Goal: Task Accomplishment & Management: Manage account settings

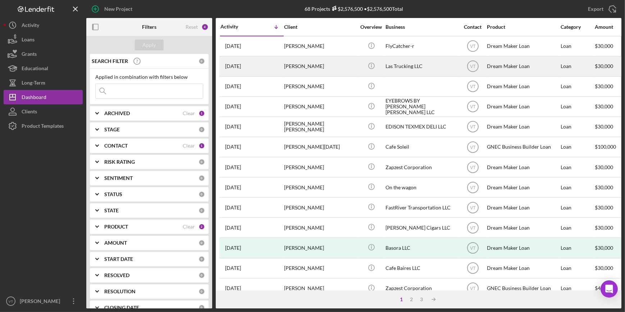
click at [323, 68] on div "[PERSON_NAME]" at bounding box center [320, 66] width 72 height 19
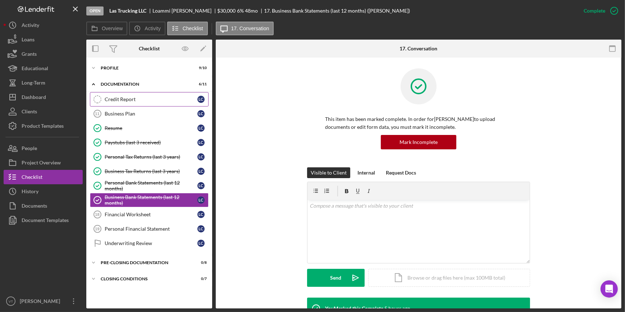
click at [120, 98] on div "Credit Report" at bounding box center [151, 99] width 93 height 6
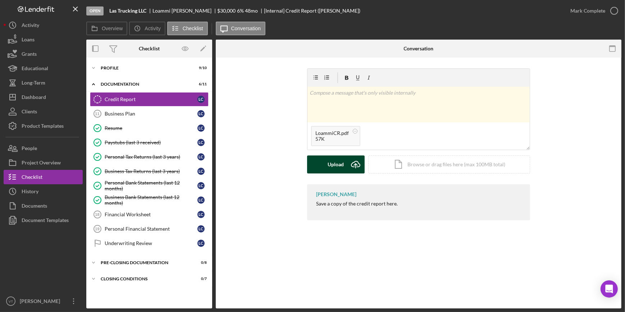
click at [329, 167] on div "Upload" at bounding box center [336, 164] width 16 height 18
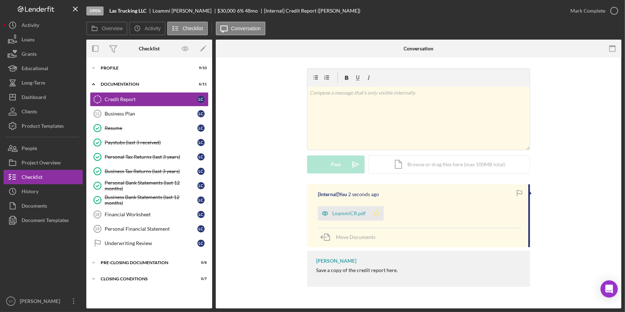
click at [378, 213] on polygon "button" at bounding box center [377, 213] width 6 height 6
click at [348, 211] on div "LoammiCR.pdf" at bounding box center [348, 213] width 33 height 6
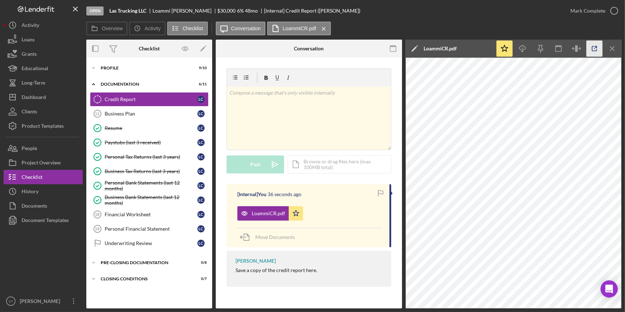
click at [589, 49] on icon "button" at bounding box center [595, 49] width 16 height 16
click at [581, 12] on div "Mark Complete" at bounding box center [587, 11] width 35 height 14
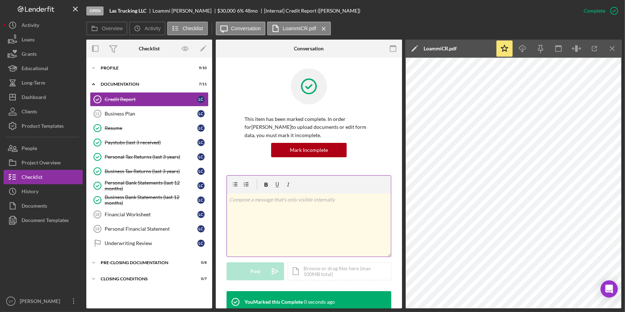
scroll to position [125, 0]
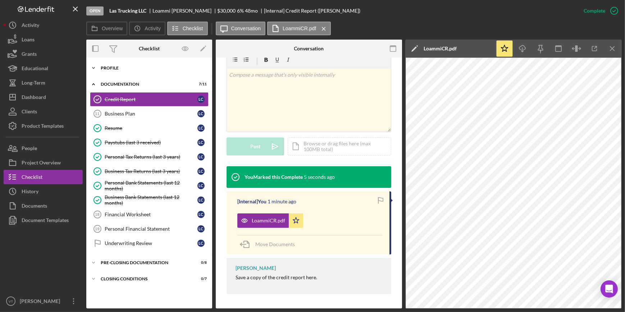
click at [97, 64] on icon "Icon/Expander" at bounding box center [93, 68] width 14 height 14
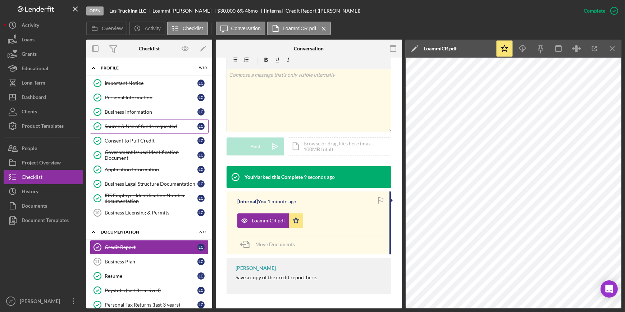
click at [131, 126] on div "Source & Use of funds requested" at bounding box center [151, 126] width 93 height 6
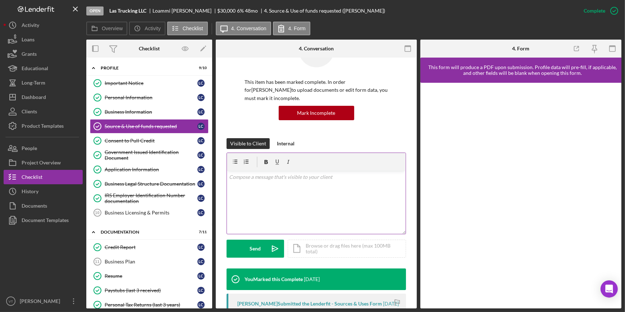
scroll to position [163, 0]
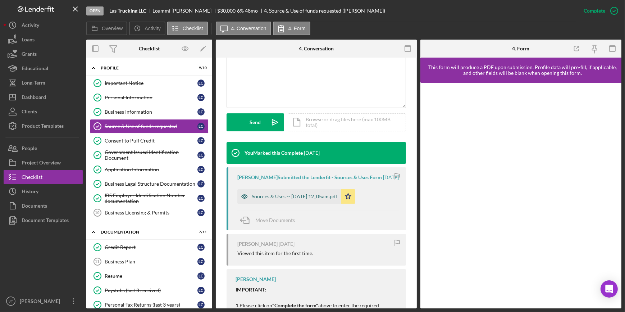
click at [271, 199] on div "Sources & Uses -- 2025-10-03 12_05am.pdf" at bounding box center [295, 196] width 86 height 6
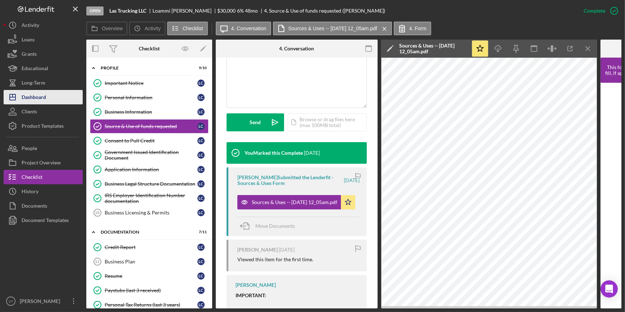
click at [37, 98] on div "Dashboard" at bounding box center [34, 98] width 24 height 16
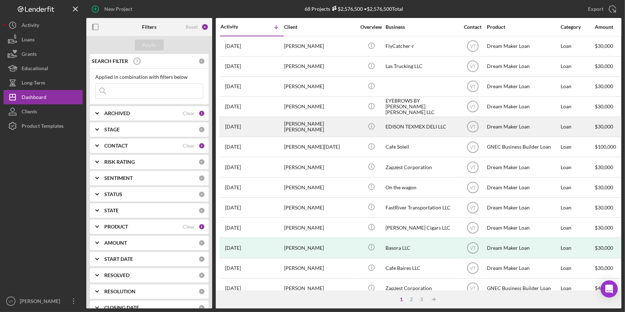
click at [330, 128] on div "LUIS LUNA MARTINEZ" at bounding box center [320, 126] width 72 height 19
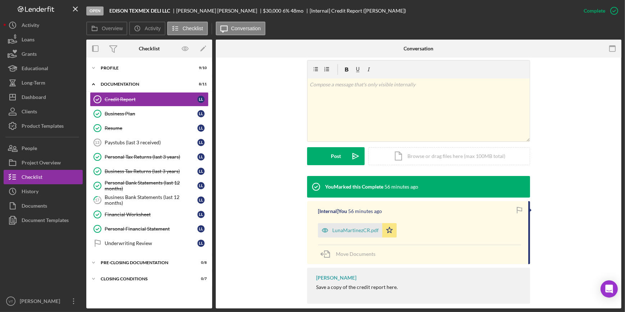
scroll to position [117, 0]
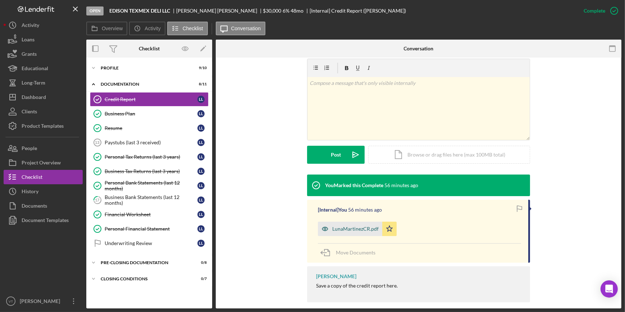
click at [362, 226] on div "LunaMartinezCR.pdf" at bounding box center [355, 229] width 46 height 6
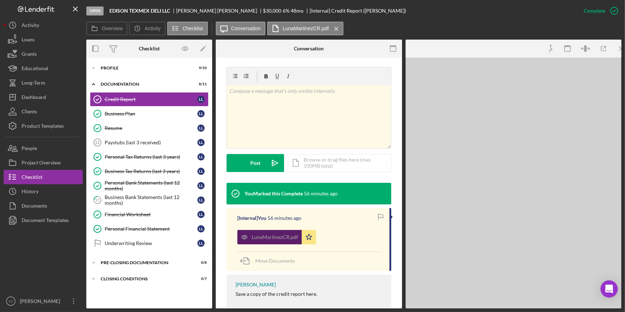
scroll to position [125, 0]
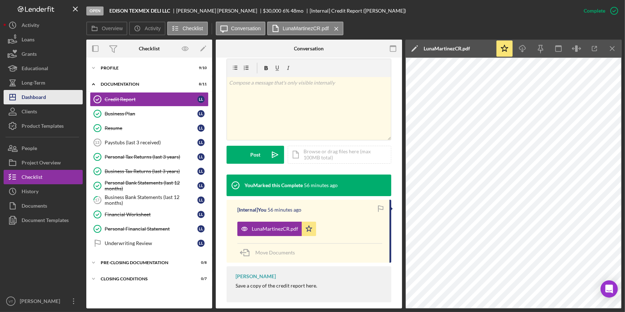
click at [42, 95] on div "Dashboard" at bounding box center [34, 98] width 24 height 16
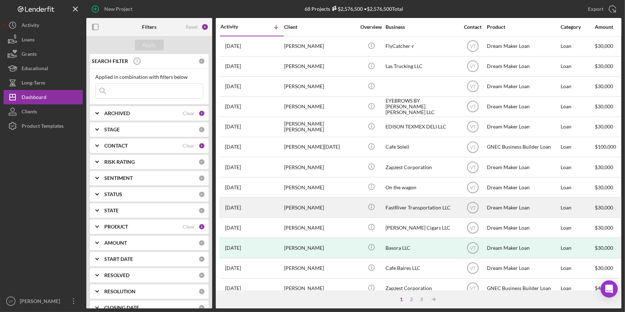
click at [278, 209] on div "4 days ago Guillermo Murillo" at bounding box center [251, 207] width 63 height 19
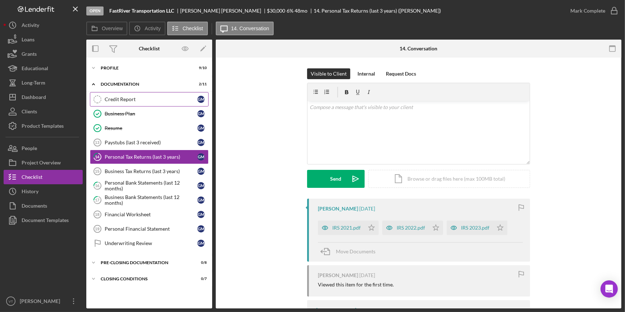
click at [124, 98] on div "Credit Report" at bounding box center [151, 99] width 93 height 6
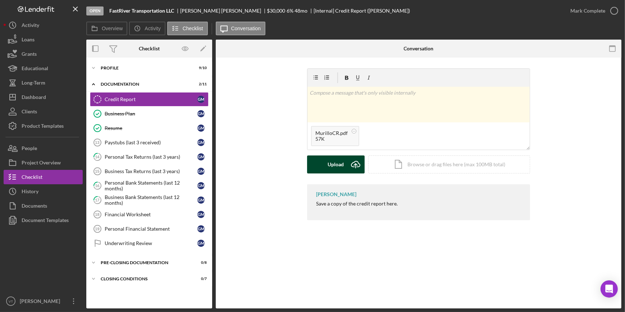
click at [336, 162] on div "Upload" at bounding box center [336, 164] width 16 height 18
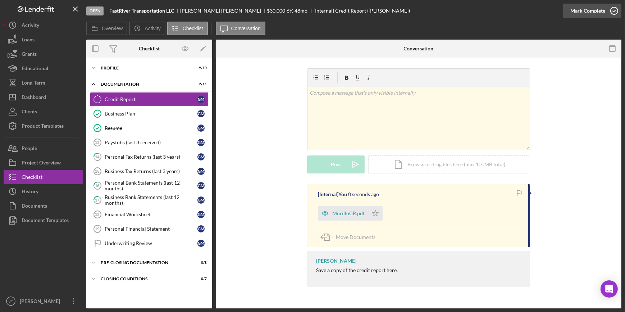
click at [585, 10] on div "Mark Complete" at bounding box center [587, 11] width 35 height 14
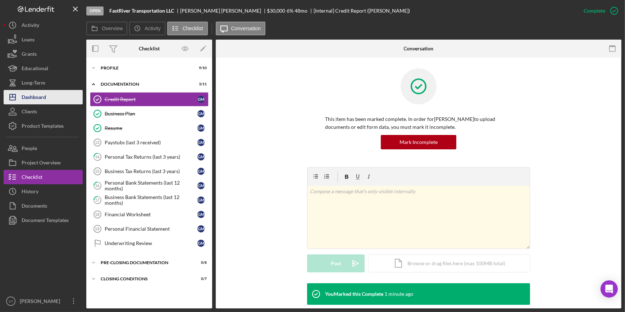
click at [55, 93] on button "Icon/Dashboard Dashboard" at bounding box center [43, 97] width 79 height 14
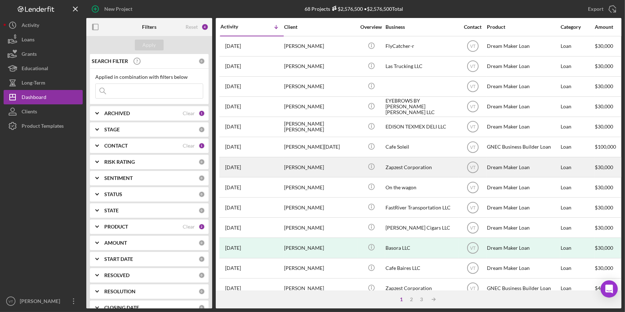
click at [332, 170] on div "Hasan Rizvi" at bounding box center [320, 167] width 72 height 19
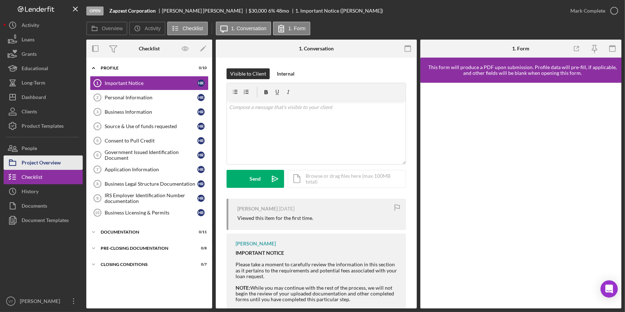
click at [51, 163] on div "Project Overview" at bounding box center [41, 163] width 39 height 16
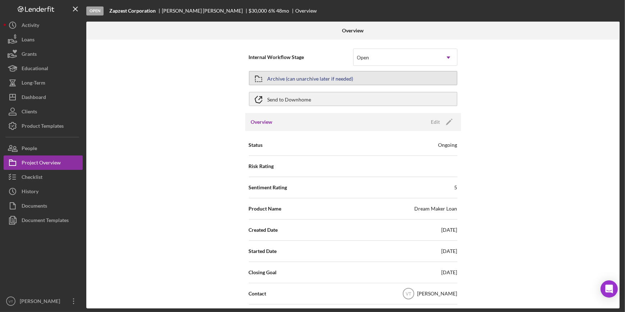
click at [398, 76] on button "Archive (can unarchive later if needed)" at bounding box center [353, 78] width 209 height 14
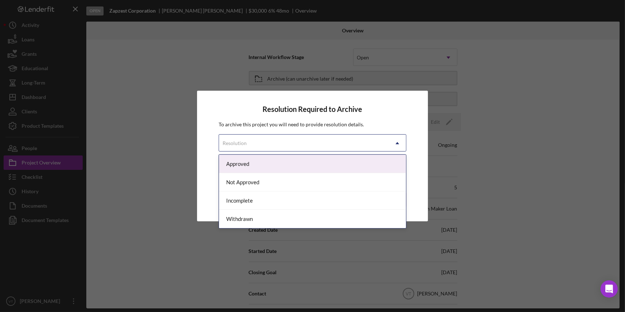
click at [371, 140] on div "Resolution" at bounding box center [303, 143] width 169 height 17
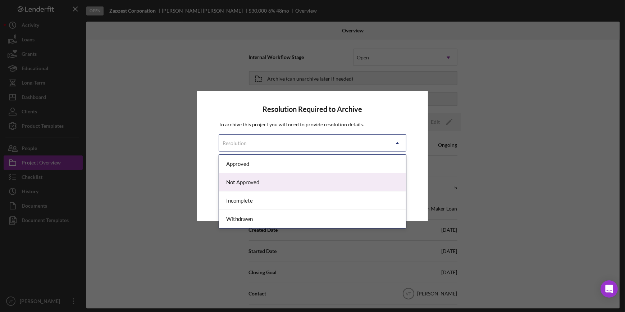
click at [338, 178] on div "Not Approved" at bounding box center [312, 182] width 187 height 18
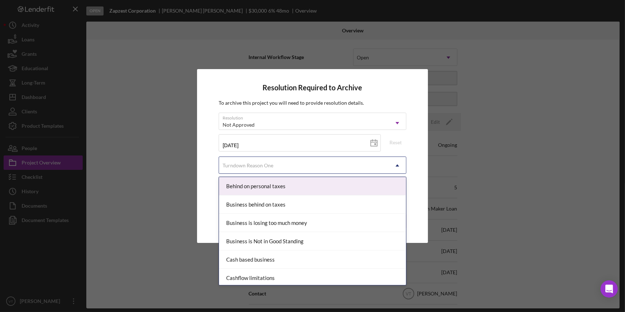
click at [356, 161] on div "Turndown Reason One" at bounding box center [303, 165] width 169 height 17
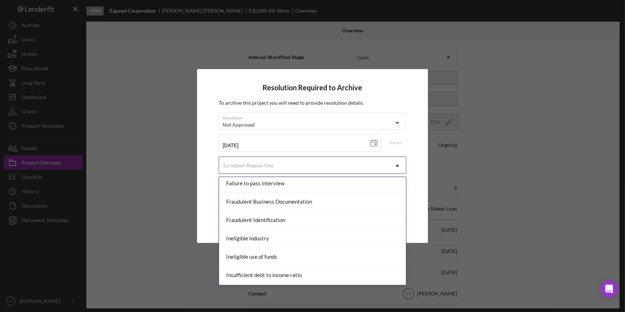
scroll to position [131, 0]
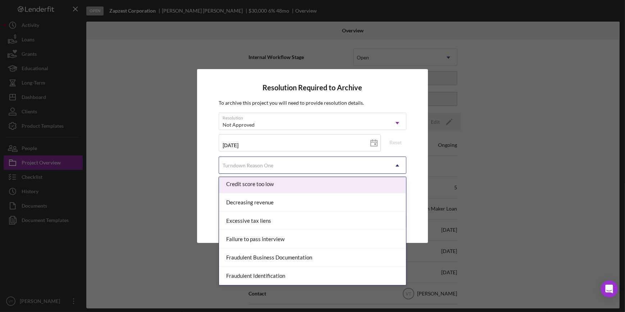
click at [320, 187] on div "Credit score too low" at bounding box center [312, 184] width 187 height 18
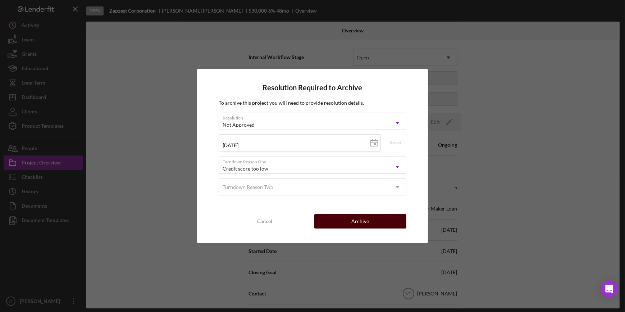
click at [347, 220] on button "Archive" at bounding box center [360, 221] width 92 height 14
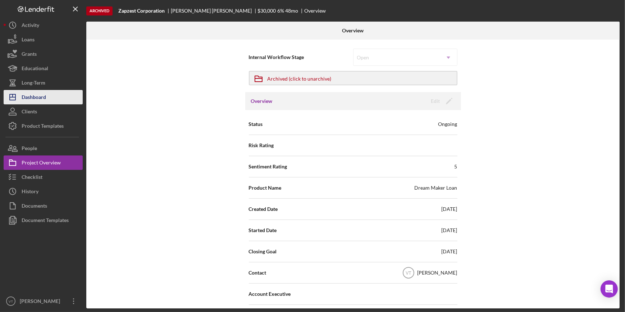
click at [56, 94] on button "Icon/Dashboard Dashboard" at bounding box center [43, 97] width 79 height 14
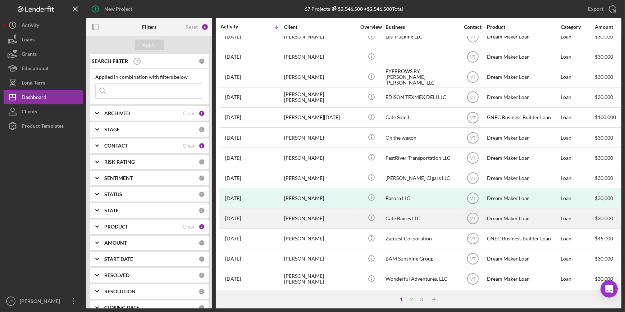
scroll to position [65, 0]
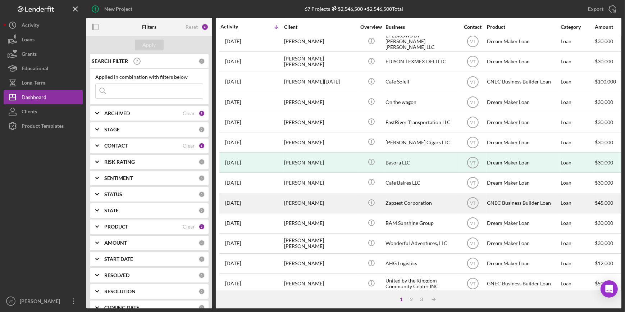
click at [309, 201] on div "Hasan Rizvi" at bounding box center [320, 202] width 72 height 19
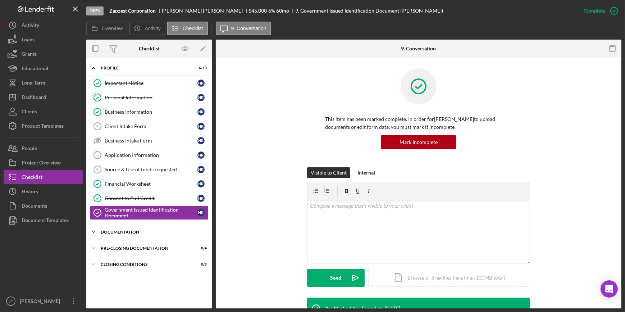
click at [94, 229] on icon "Icon/Expander" at bounding box center [93, 232] width 14 height 14
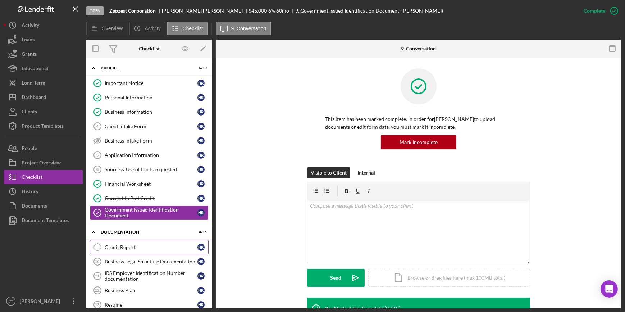
click at [122, 246] on div "Credit Report" at bounding box center [151, 247] width 93 height 6
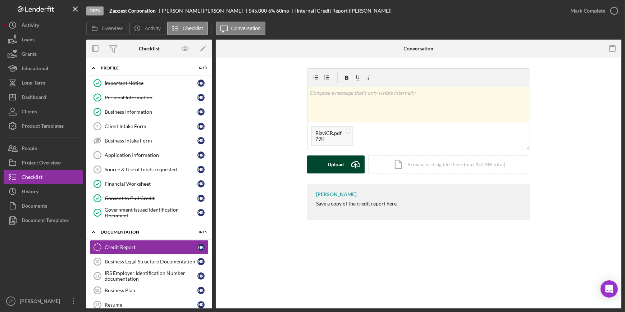
click at [338, 169] on div "Upload" at bounding box center [336, 164] width 16 height 18
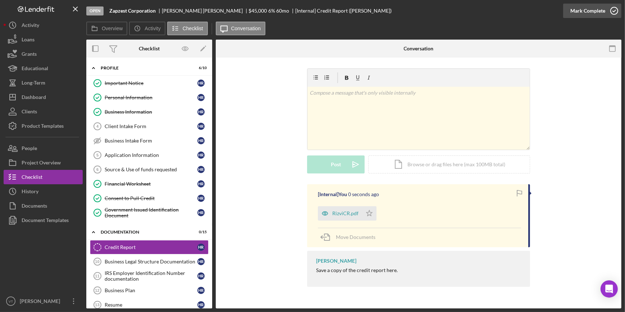
click at [601, 10] on div "Mark Complete" at bounding box center [587, 11] width 35 height 14
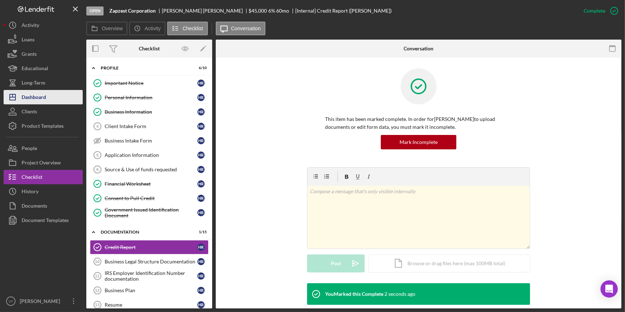
click at [57, 101] on button "Icon/Dashboard Dashboard" at bounding box center [43, 97] width 79 height 14
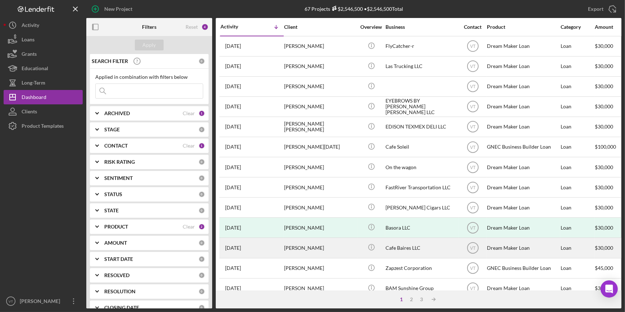
click at [323, 252] on div "Eduardo Rosati" at bounding box center [320, 247] width 72 height 19
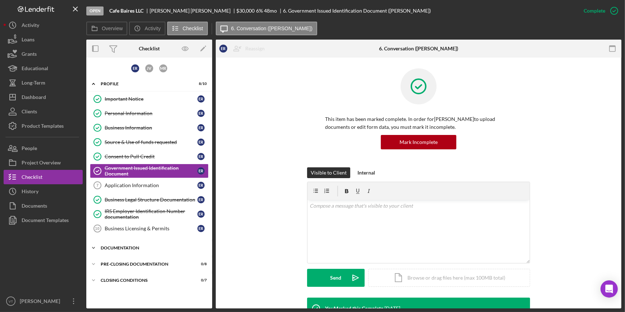
click at [91, 246] on icon "Icon/Expander" at bounding box center [93, 248] width 14 height 14
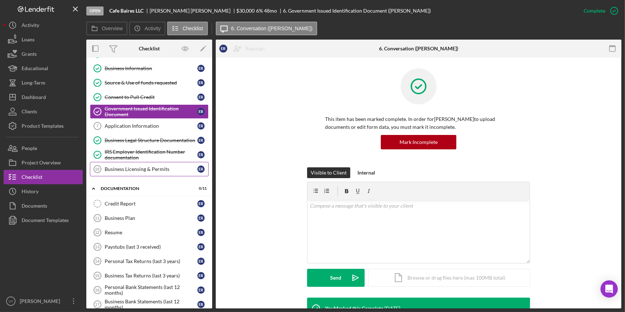
scroll to position [65, 0]
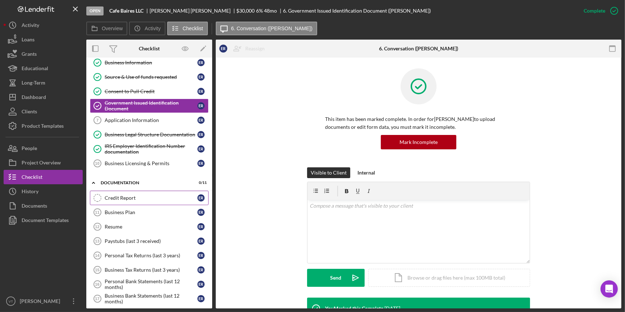
click at [121, 196] on div "Credit Report" at bounding box center [151, 198] width 93 height 6
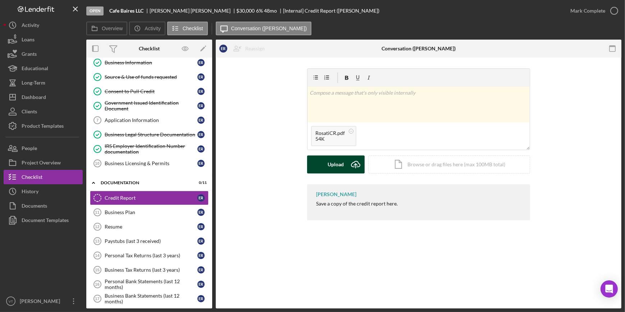
click at [331, 167] on div "Upload" at bounding box center [336, 164] width 16 height 18
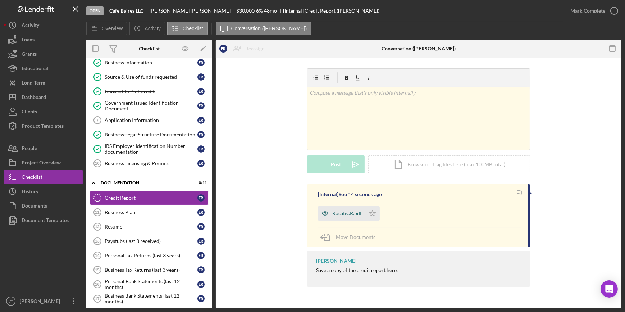
click at [348, 214] on div "RosatiCR.pdf" at bounding box center [346, 213] width 29 height 6
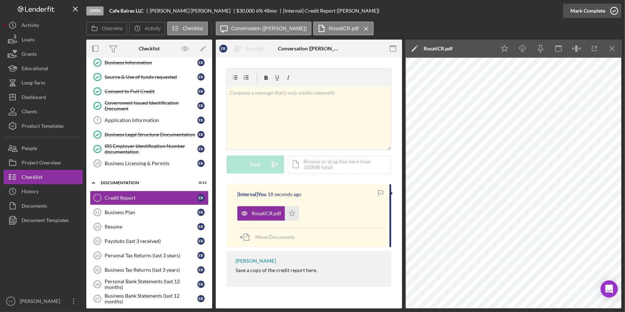
click at [580, 14] on div "Mark Complete" at bounding box center [587, 11] width 35 height 14
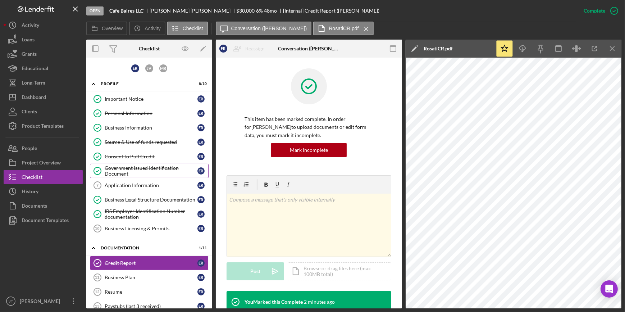
click at [126, 168] on div "Government Issued Identification Document" at bounding box center [151, 171] width 93 height 12
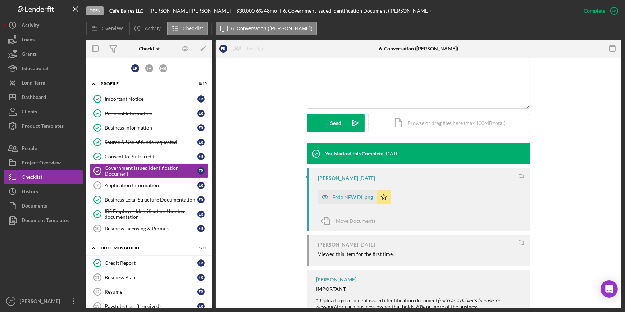
scroll to position [196, 0]
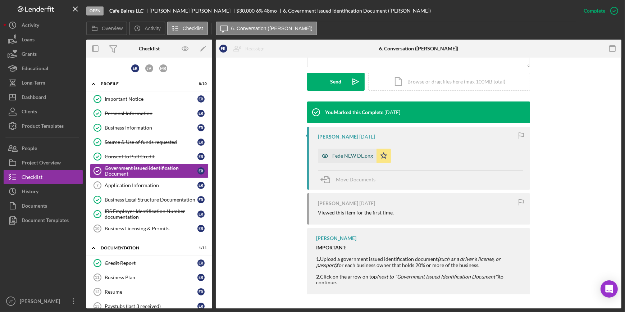
click at [345, 150] on div "Fede NEW DL.png" at bounding box center [347, 156] width 59 height 14
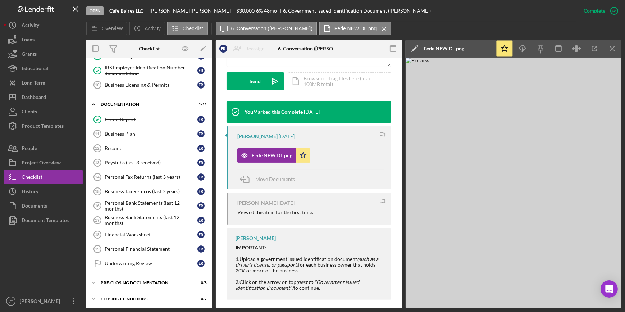
scroll to position [0, 0]
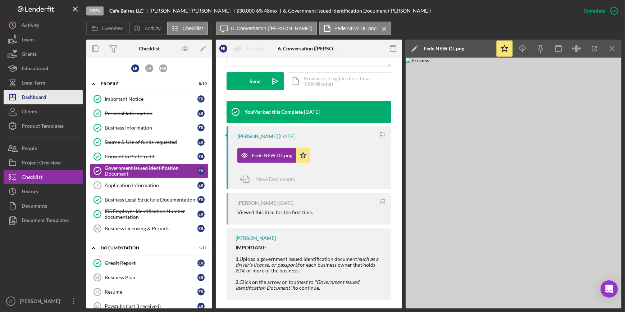
click at [54, 95] on button "Icon/Dashboard Dashboard" at bounding box center [43, 97] width 79 height 14
